Goal: Check status: Check status

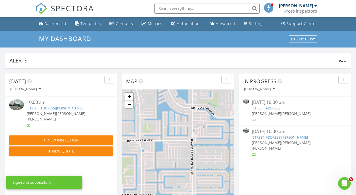
scroll to position [486, 364]
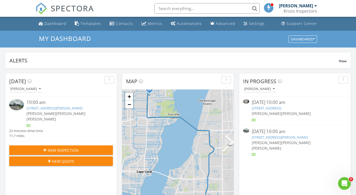
click at [63, 107] on link "[STREET_ADDRESS][PERSON_NAME]" at bounding box center [55, 108] width 56 height 5
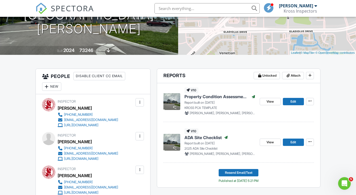
scroll to position [105, 0]
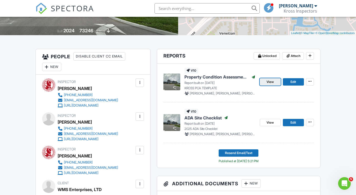
click at [269, 80] on span "View" at bounding box center [269, 81] width 7 height 5
